Goal: Book appointment/travel/reservation

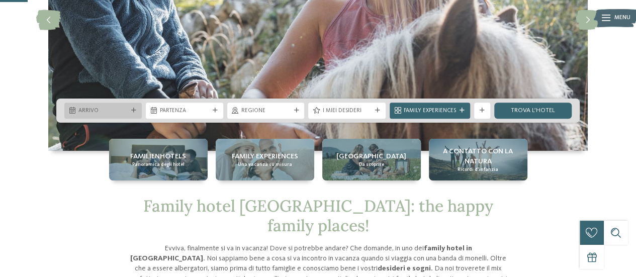
click at [136, 111] on icon at bounding box center [133, 110] width 5 height 5
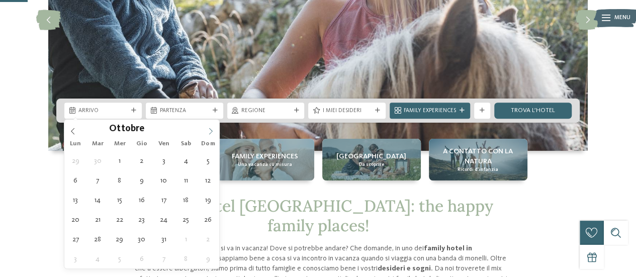
click at [210, 131] on icon at bounding box center [210, 131] width 7 height 7
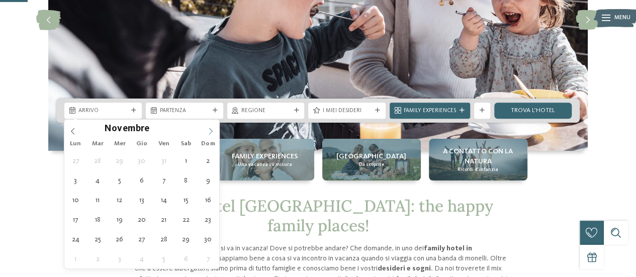
click at [210, 131] on icon at bounding box center [210, 131] width 7 height 7
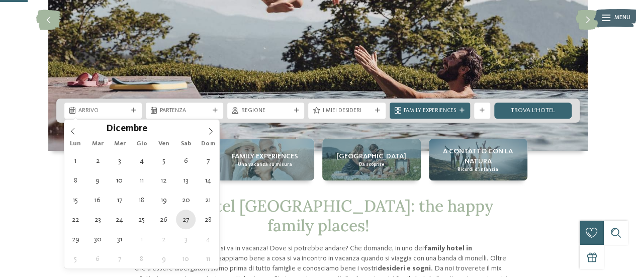
type div "[DATE]"
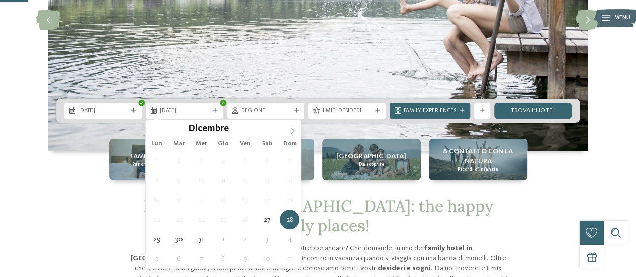
type input "****"
click at [293, 133] on icon at bounding box center [292, 131] width 7 height 7
type div "[DATE]"
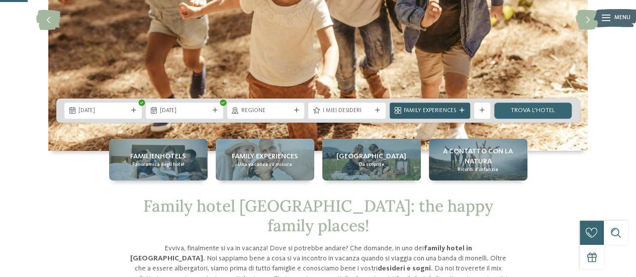
click at [414, 109] on span "Family Experiences" at bounding box center [430, 111] width 52 height 8
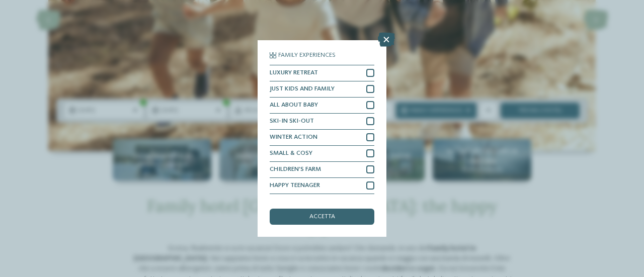
click at [388, 37] on icon at bounding box center [386, 40] width 17 height 14
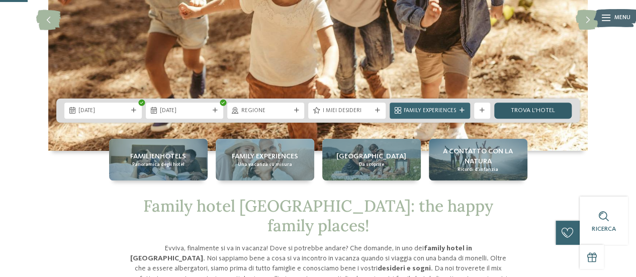
click at [517, 110] on link "trova l’hotel" at bounding box center [532, 111] width 77 height 16
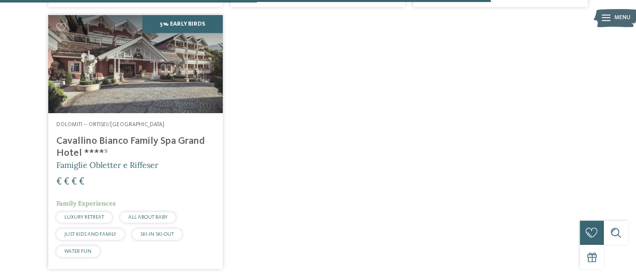
scroll to position [1556, 0]
